Goal: Find specific page/section: Find specific page/section

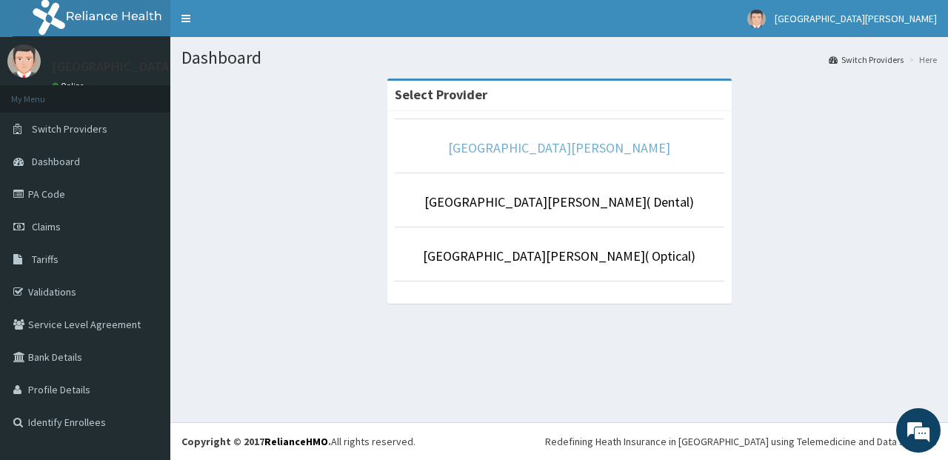
click at [540, 153] on link "[GEOGRAPHIC_DATA][PERSON_NAME]" at bounding box center [559, 147] width 222 height 17
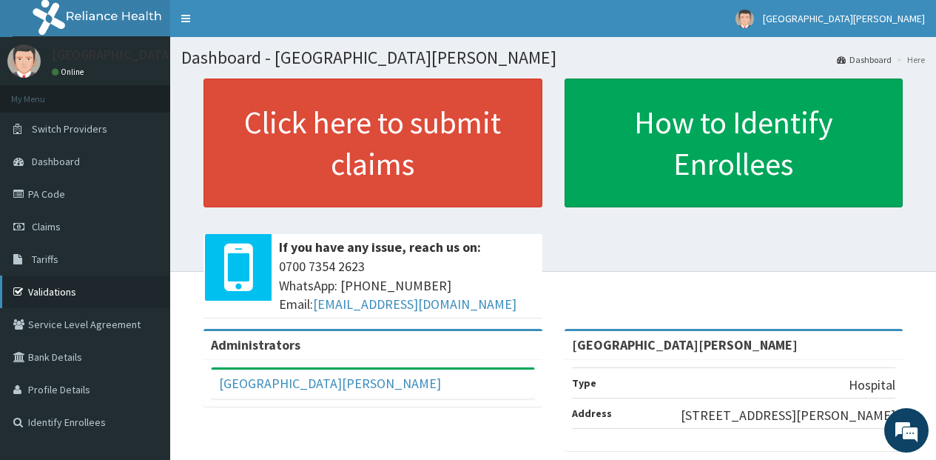
click at [91, 295] on link "Validations" at bounding box center [85, 291] width 170 height 33
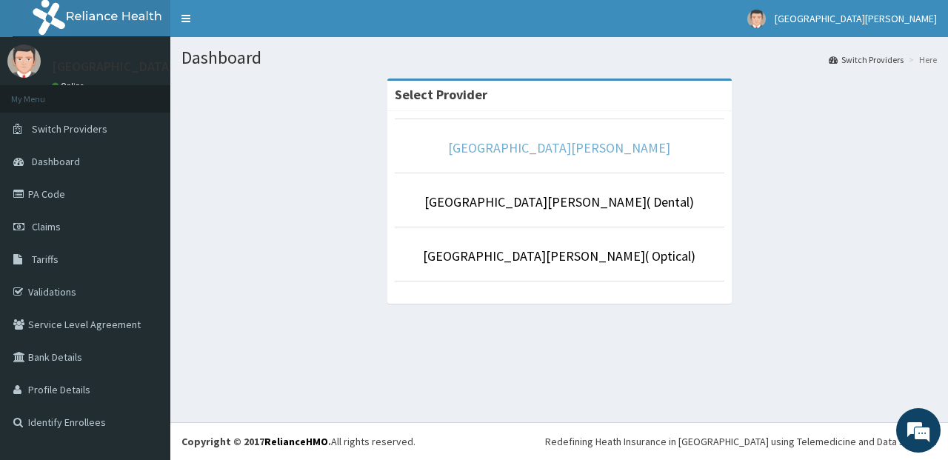
click at [556, 154] on link "[GEOGRAPHIC_DATA][PERSON_NAME]" at bounding box center [559, 147] width 222 height 17
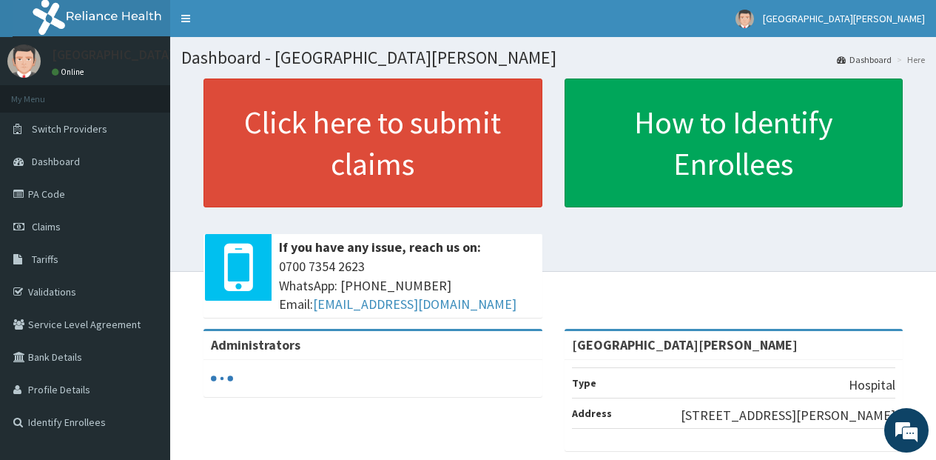
scroll to position [74, 0]
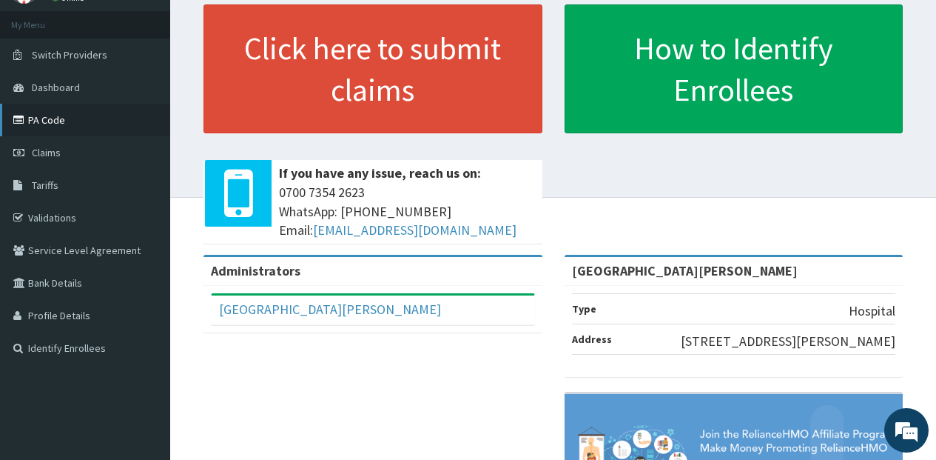
click at [76, 134] on link "PA Code" at bounding box center [85, 120] width 170 height 33
